Goal: Check status: Check status

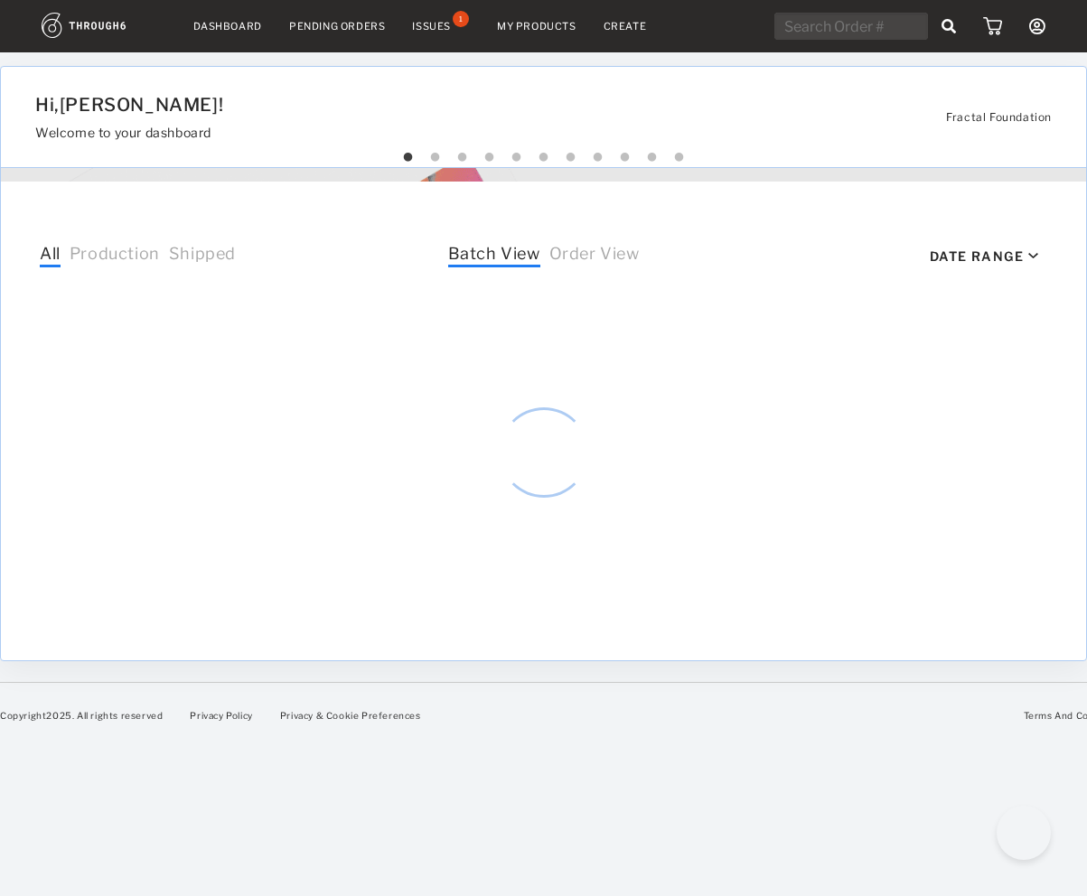
select select "7"
select select "2025"
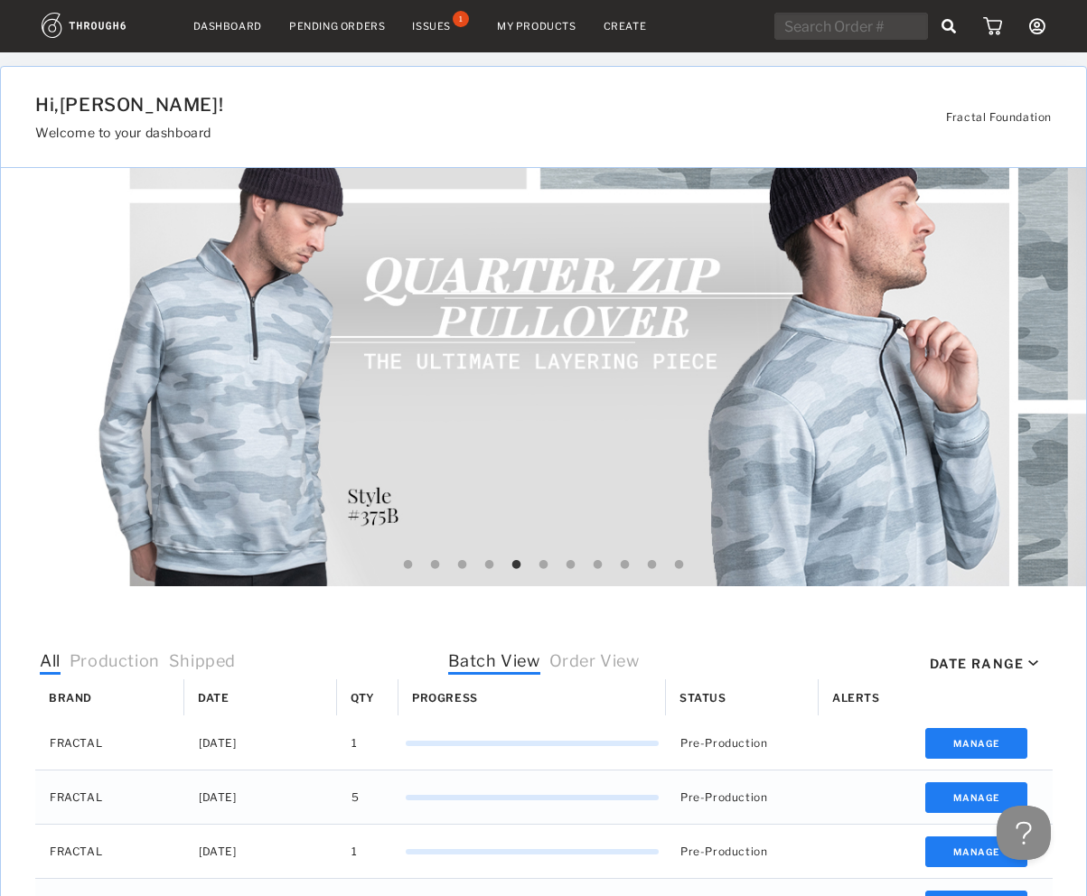
click at [238, 29] on link "Dashboard" at bounding box center [227, 26] width 69 height 13
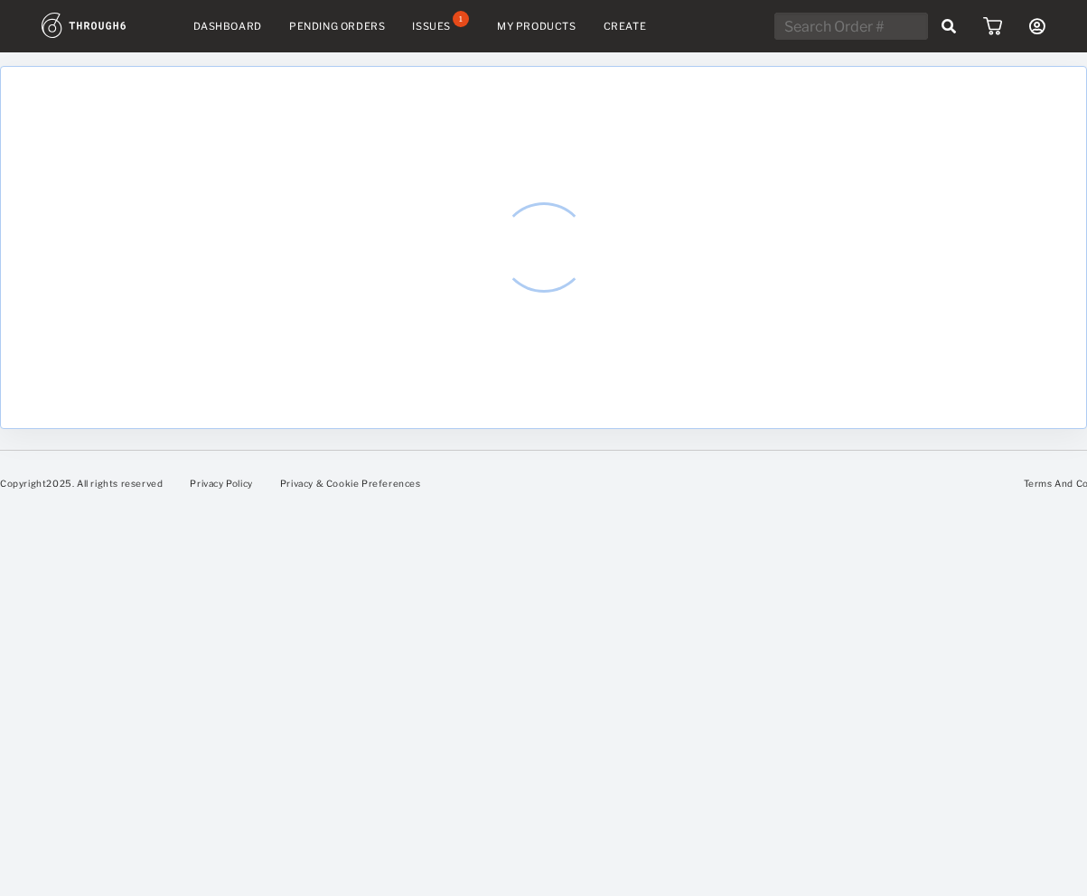
select select "7"
select select "2025"
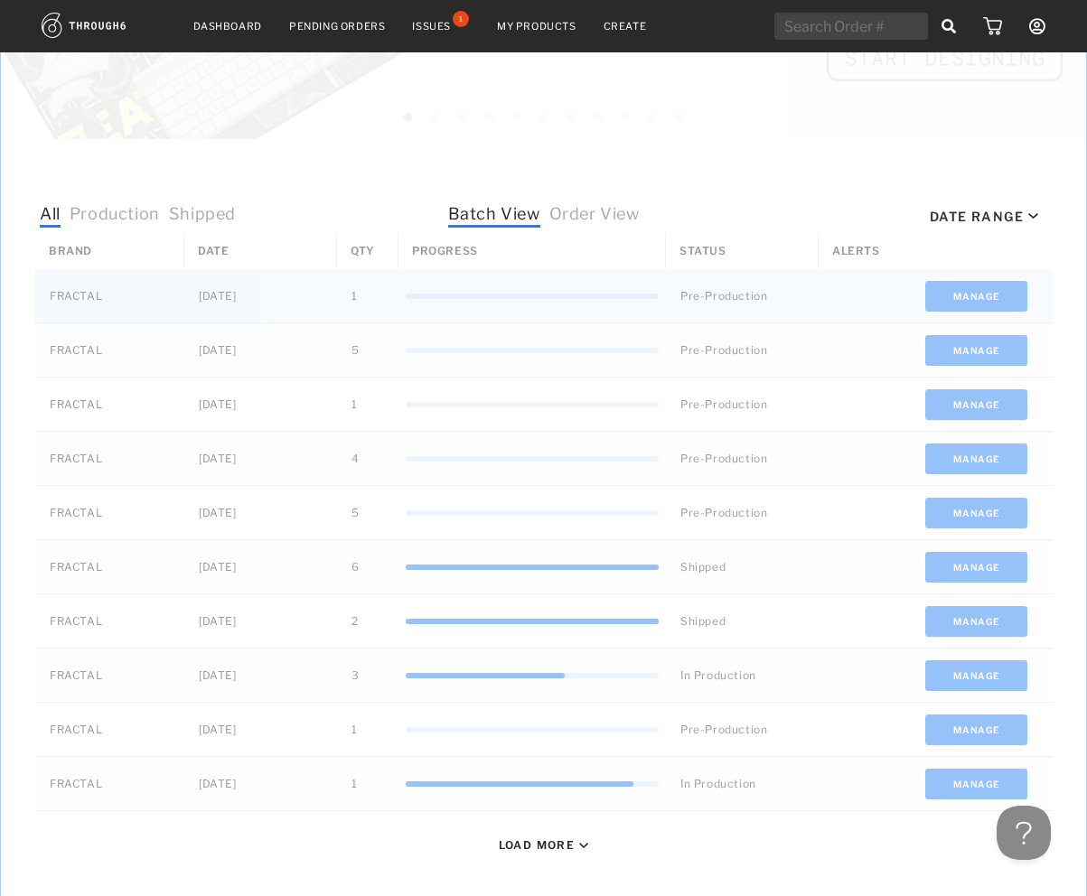
scroll to position [450, 0]
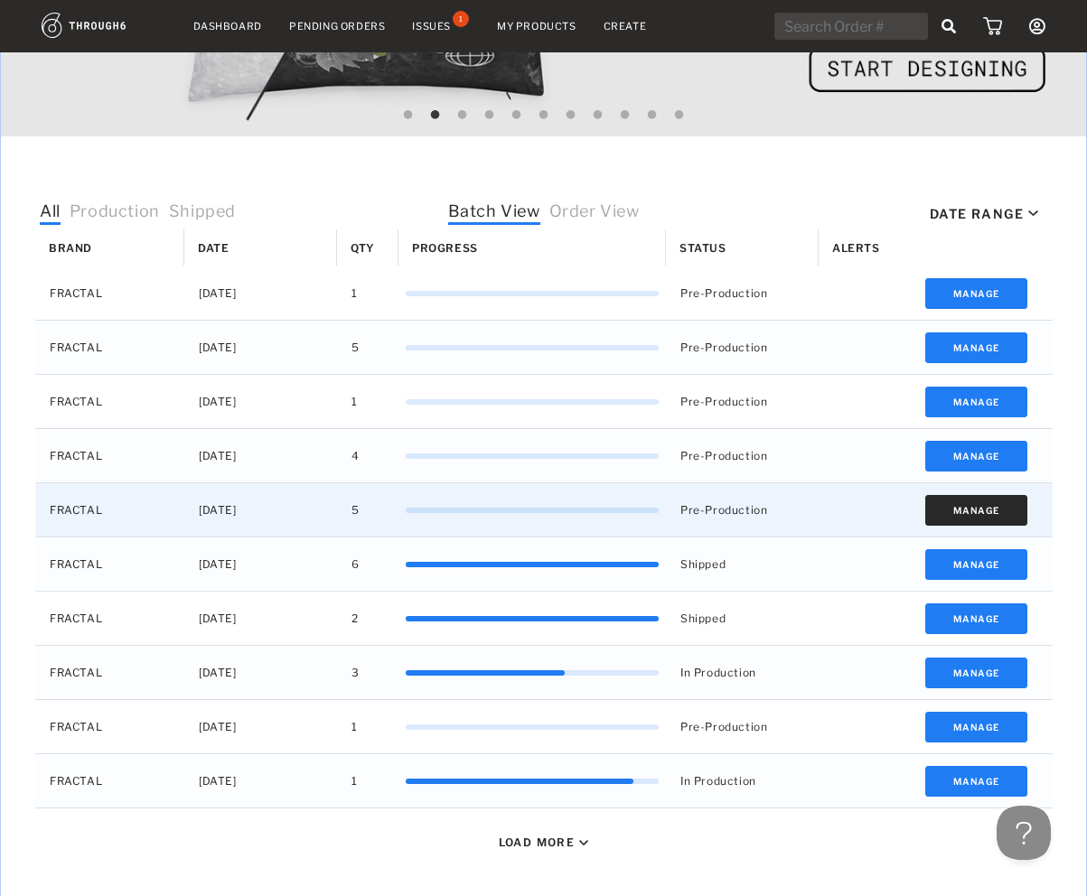
click at [976, 503] on button "Manage" at bounding box center [976, 510] width 102 height 31
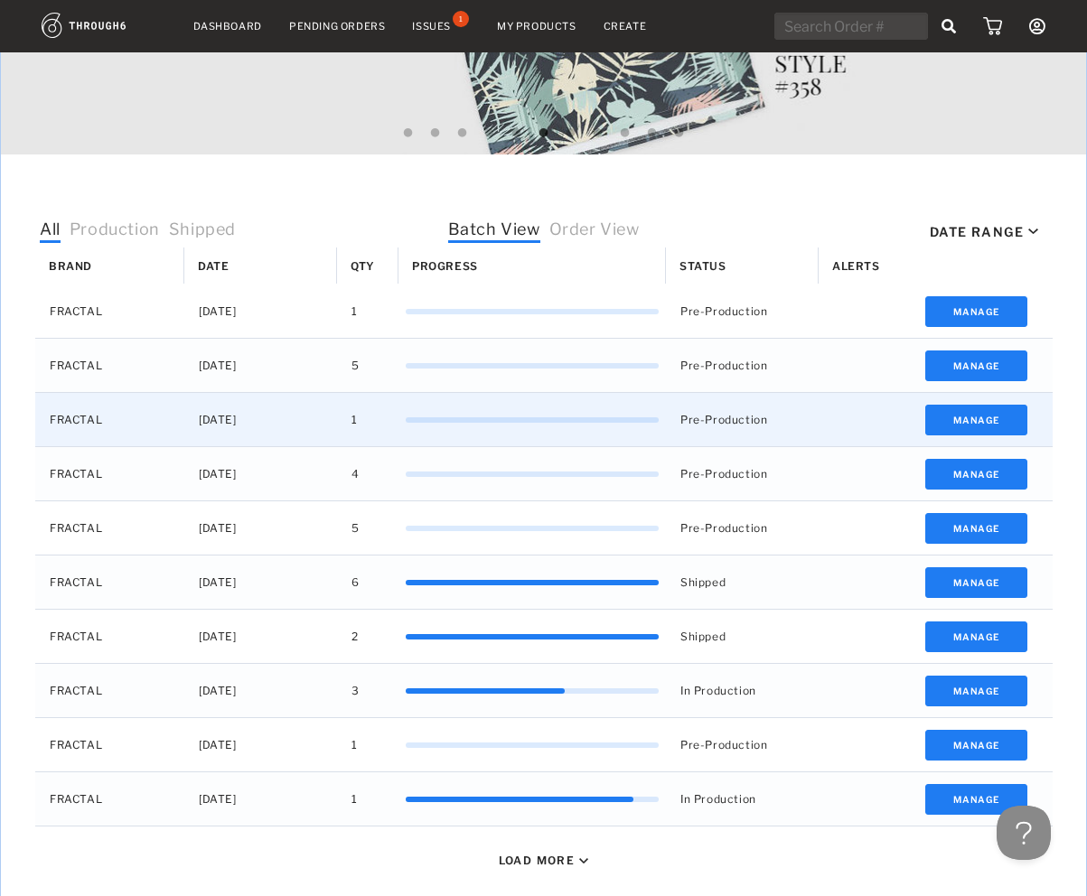
scroll to position [435, 0]
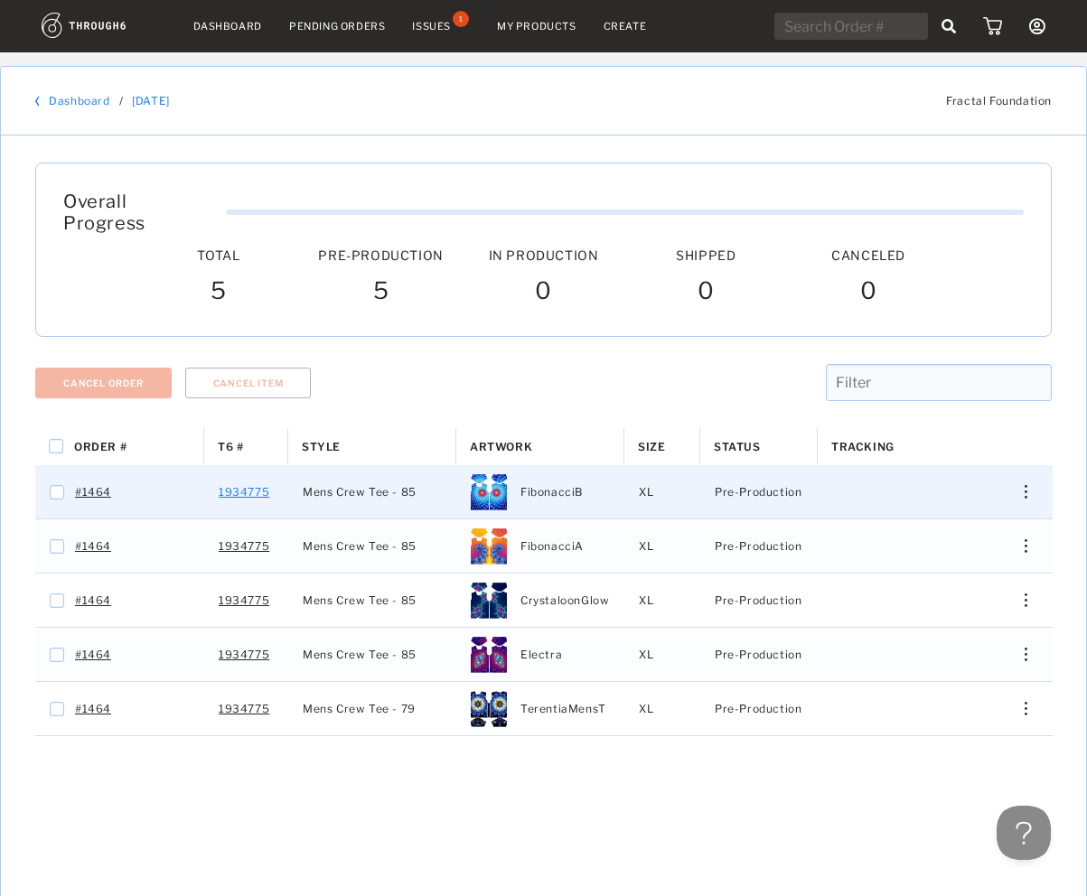
click at [231, 481] on link "1934775" at bounding box center [244, 492] width 51 height 23
checkbox input "false"
checkbox input "true"
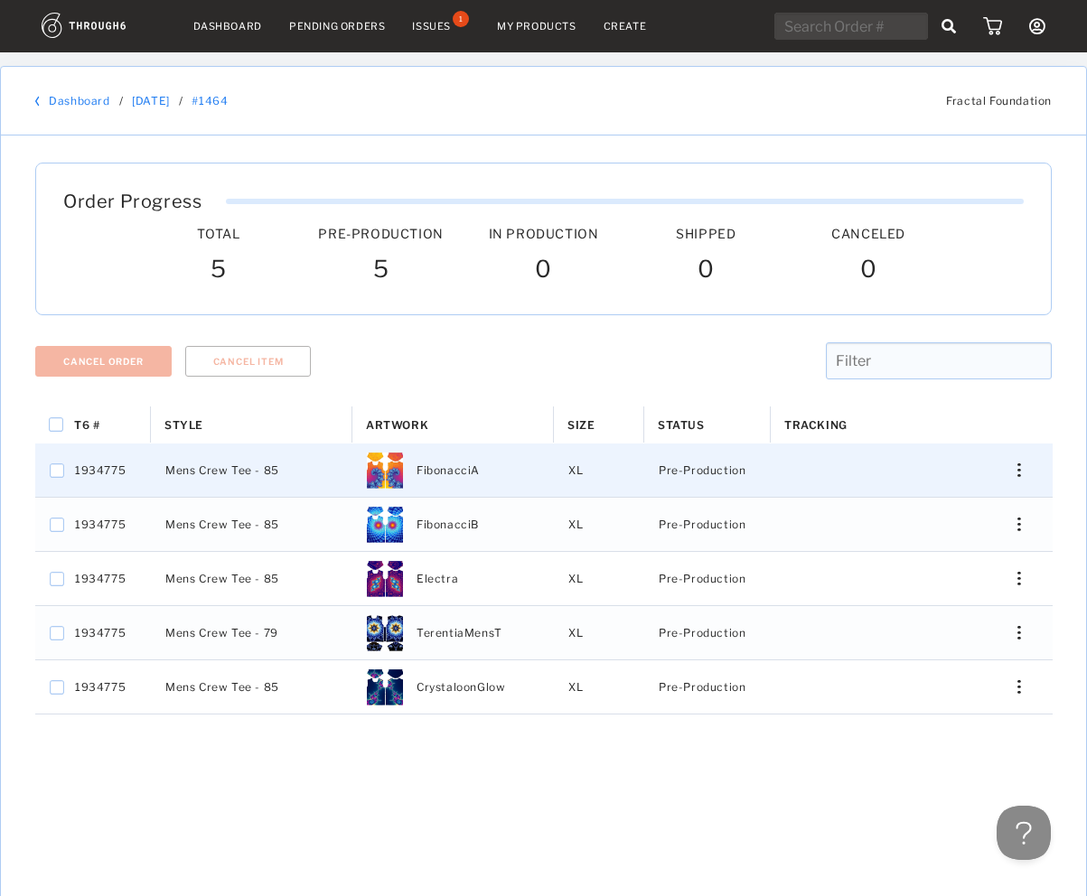
click at [1024, 468] on div "Press SPACE to select this row." at bounding box center [1011, 470] width 43 height 14
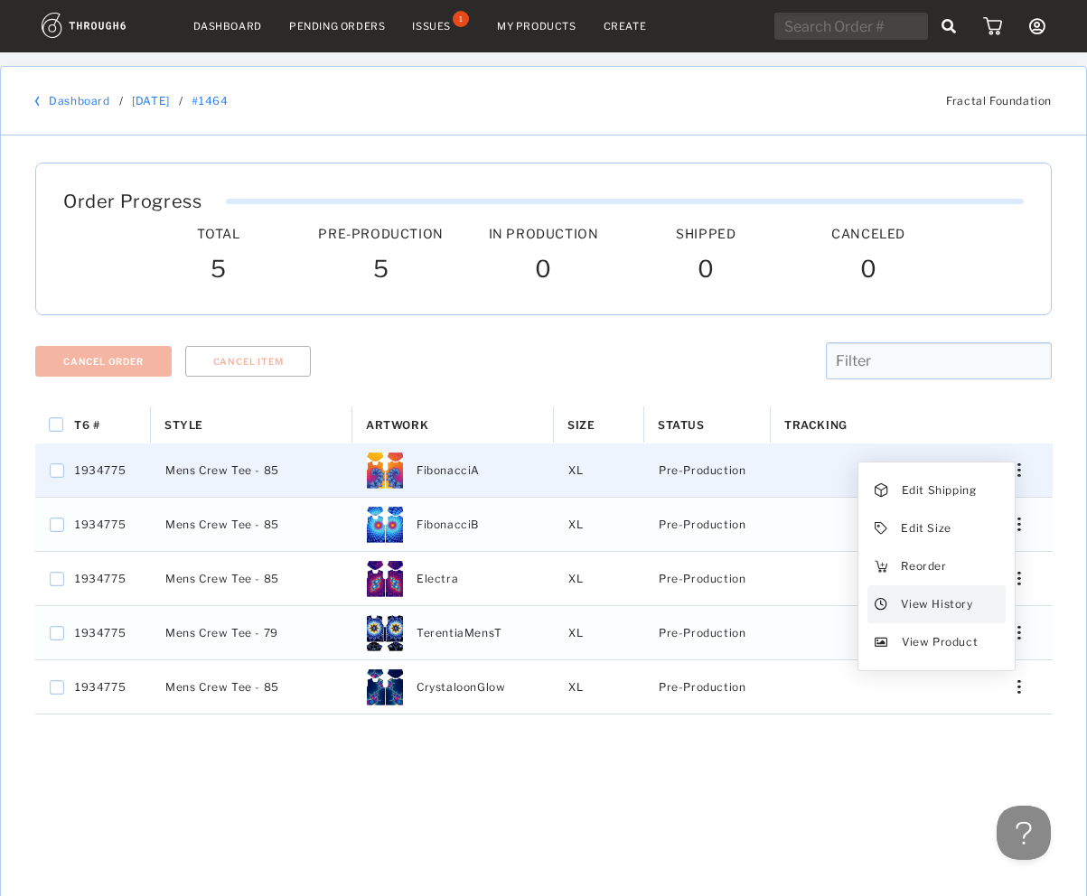
click at [956, 602] on span "View History" at bounding box center [935, 604] width 71 height 23
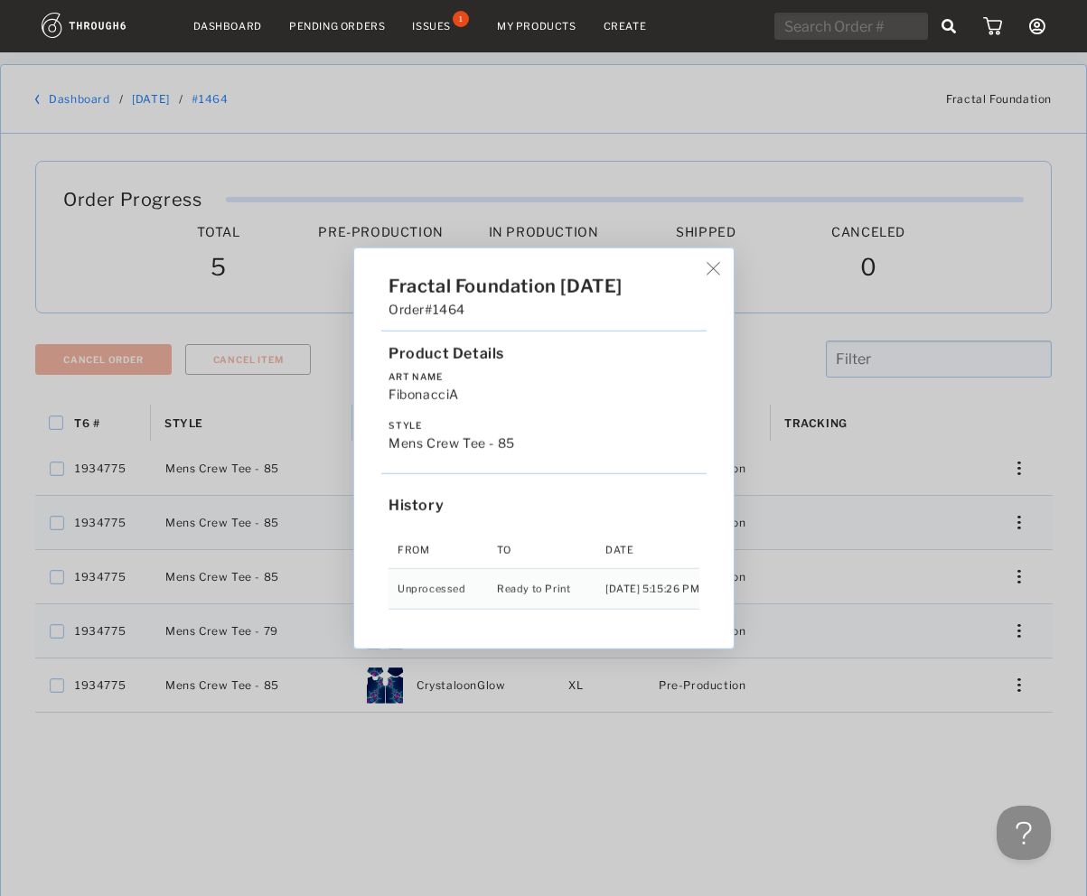
scroll to position [1, 0]
click at [720, 265] on img at bounding box center [713, 269] width 14 height 14
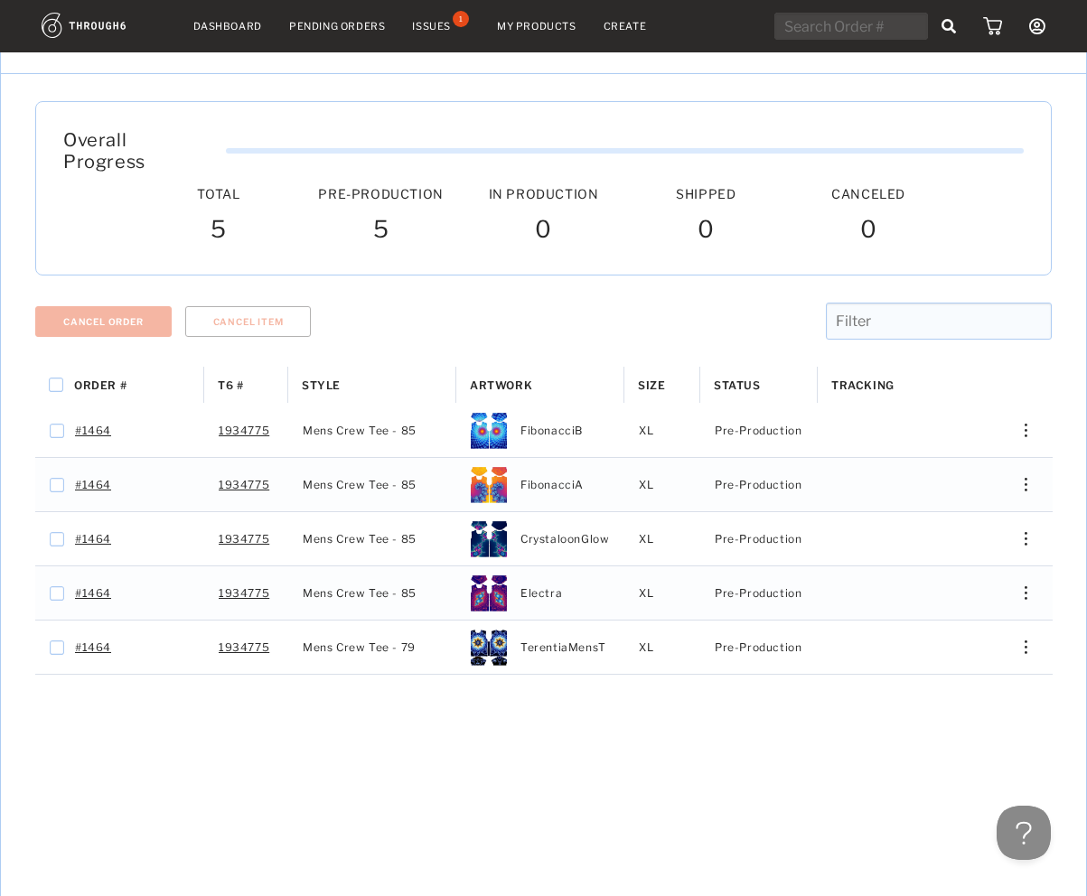
scroll to position [55, 0]
